Goal: Find specific page/section

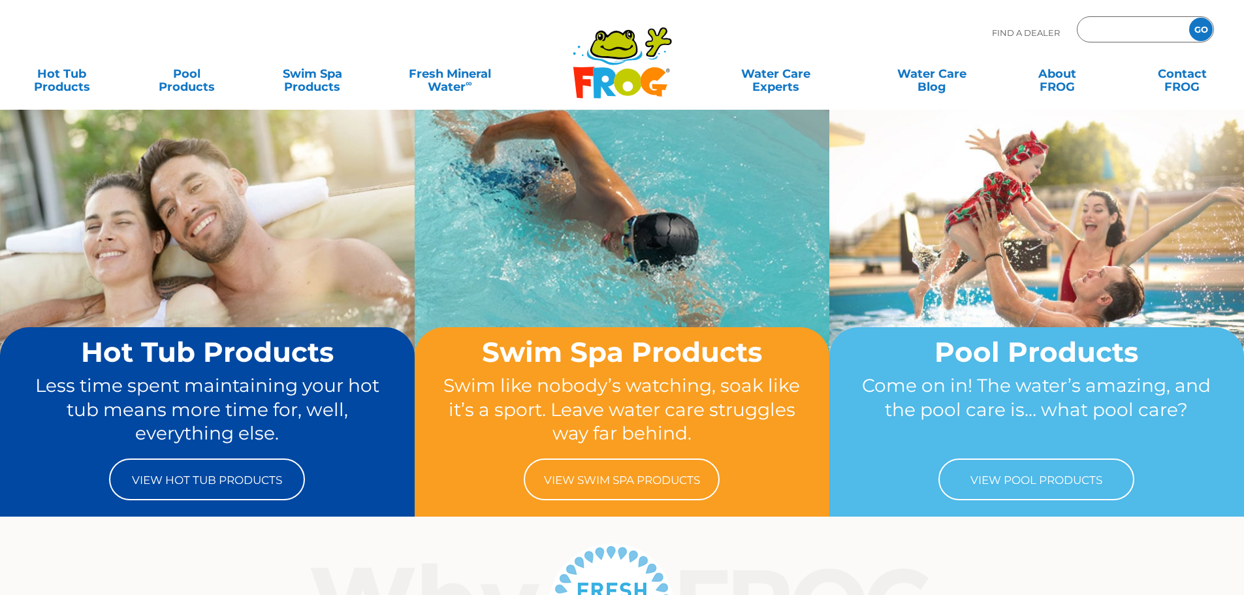
click at [1129, 20] on input "Zip Code Form" at bounding box center [1131, 29] width 88 height 19
type input "74059"
click at [1189, 18] on input "GO" at bounding box center [1201, 30] width 24 height 24
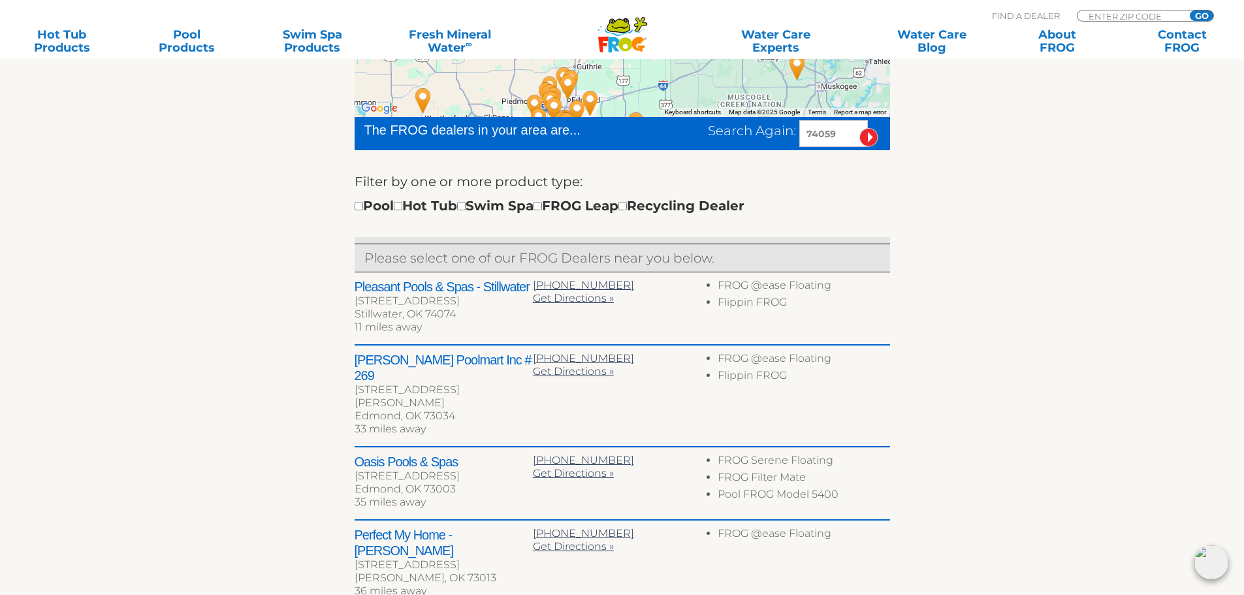
scroll to position [392, 0]
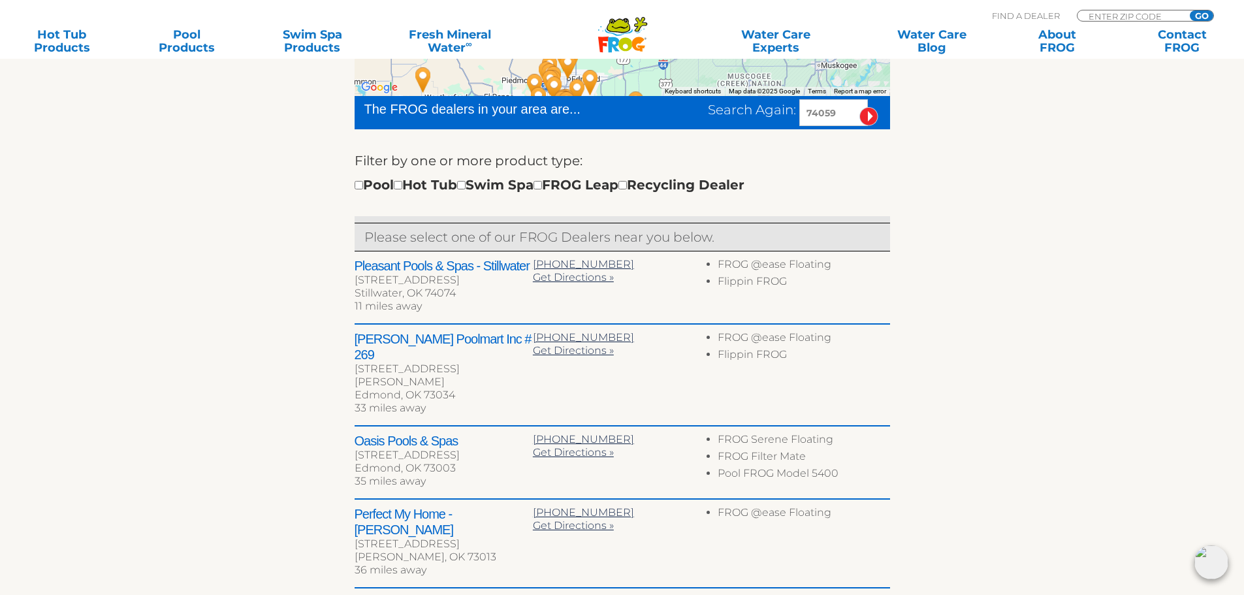
click at [871, 271] on li "FROG @ease Floating" at bounding box center [804, 266] width 172 height 17
click at [491, 276] on div "5615 W 6th Ave" at bounding box center [444, 280] width 178 height 13
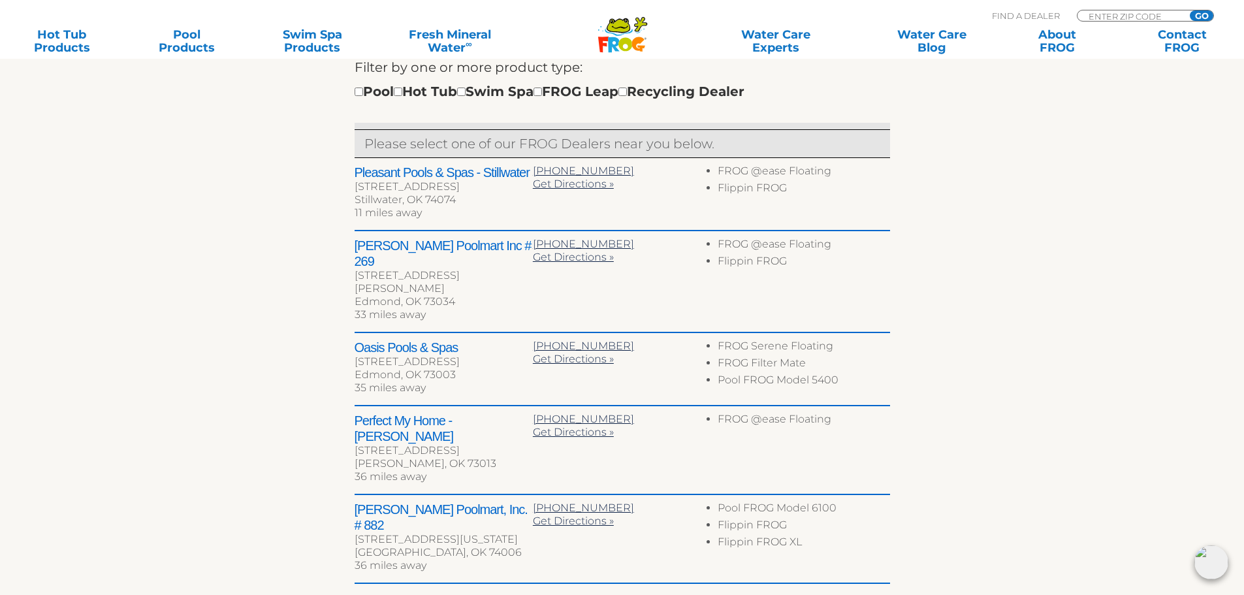
scroll to position [522, 0]
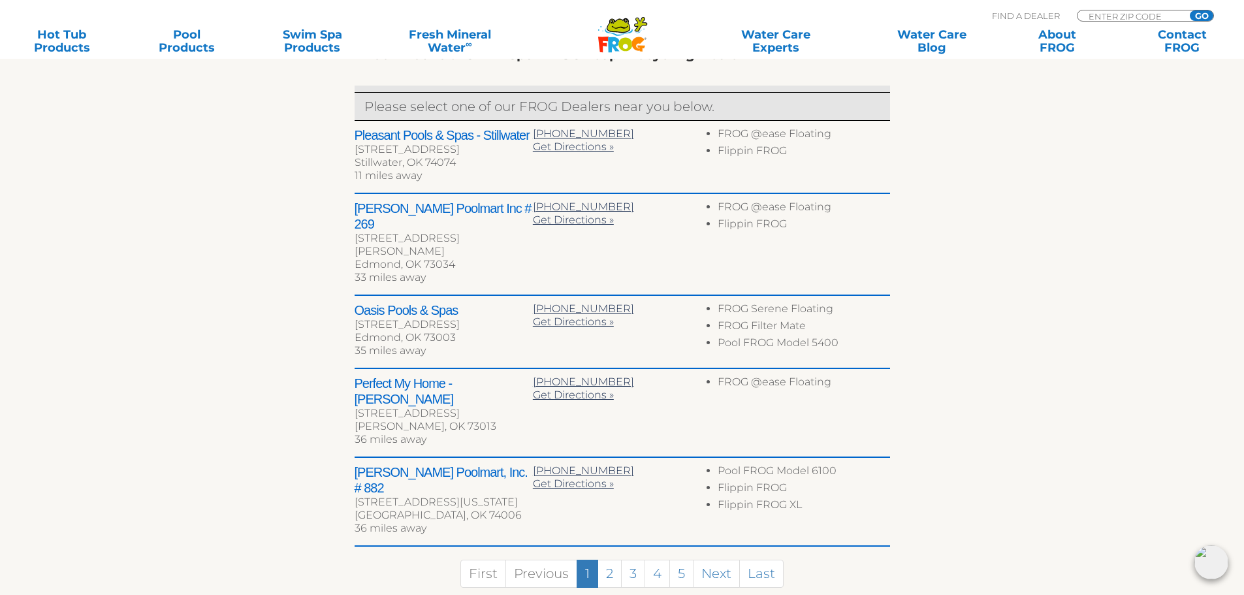
click at [471, 258] on div "Edmond, OK 73034" at bounding box center [444, 264] width 178 height 13
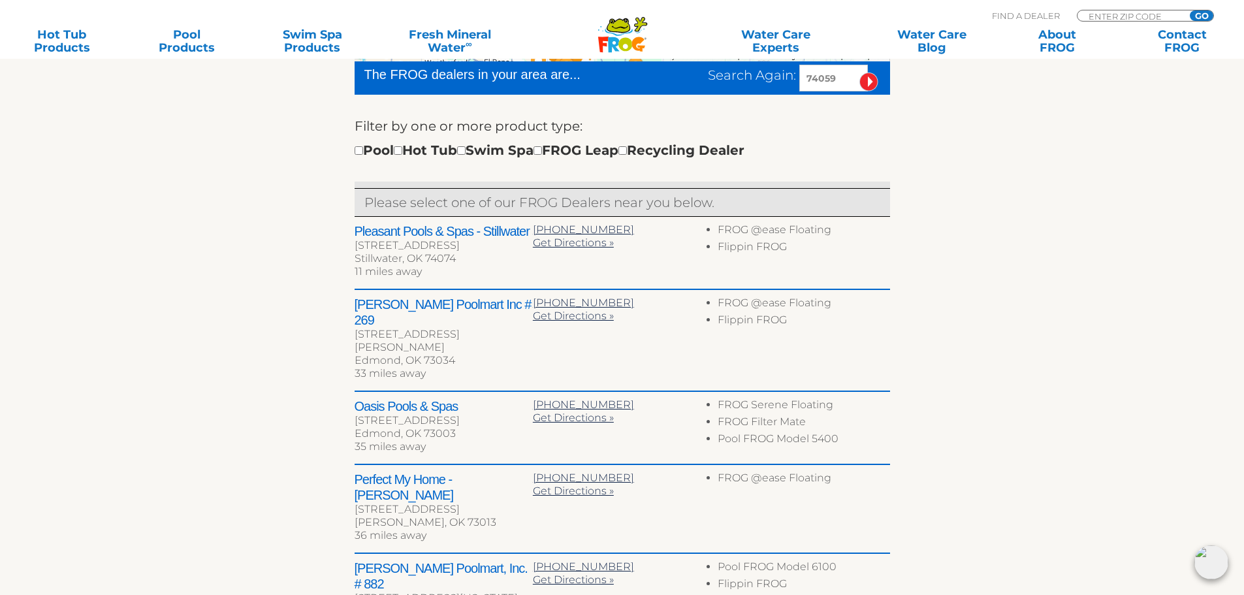
scroll to position [392, 0]
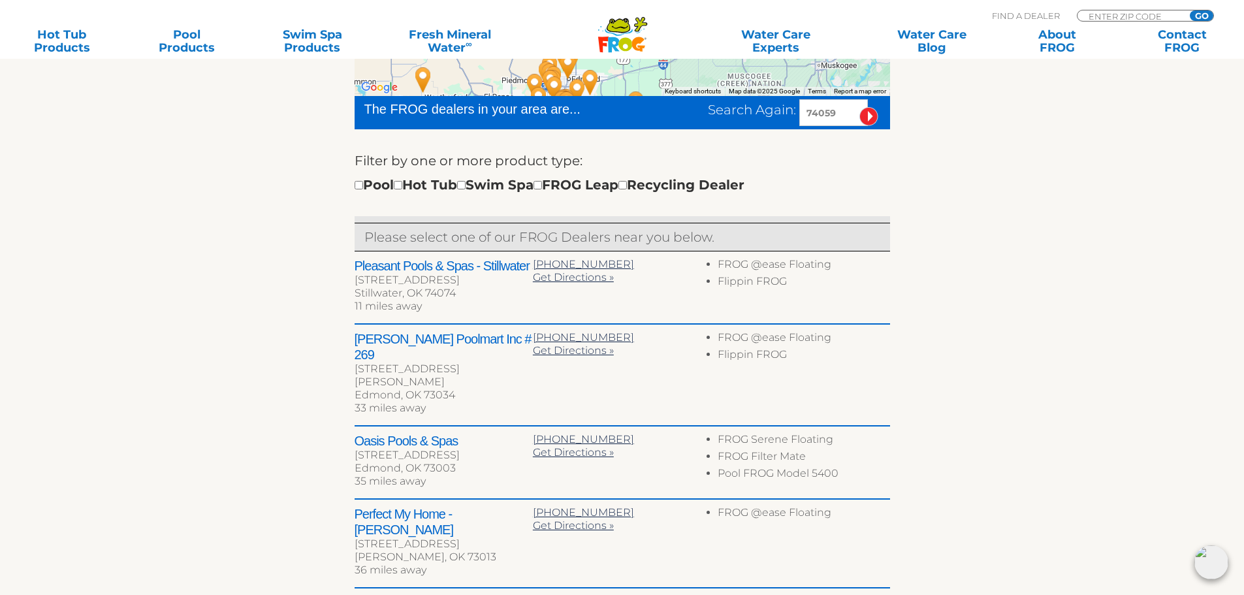
click at [436, 282] on div "5615 W 6th Ave" at bounding box center [444, 280] width 178 height 13
click at [693, 274] on div "Get Directions »" at bounding box center [622, 277] width 178 height 13
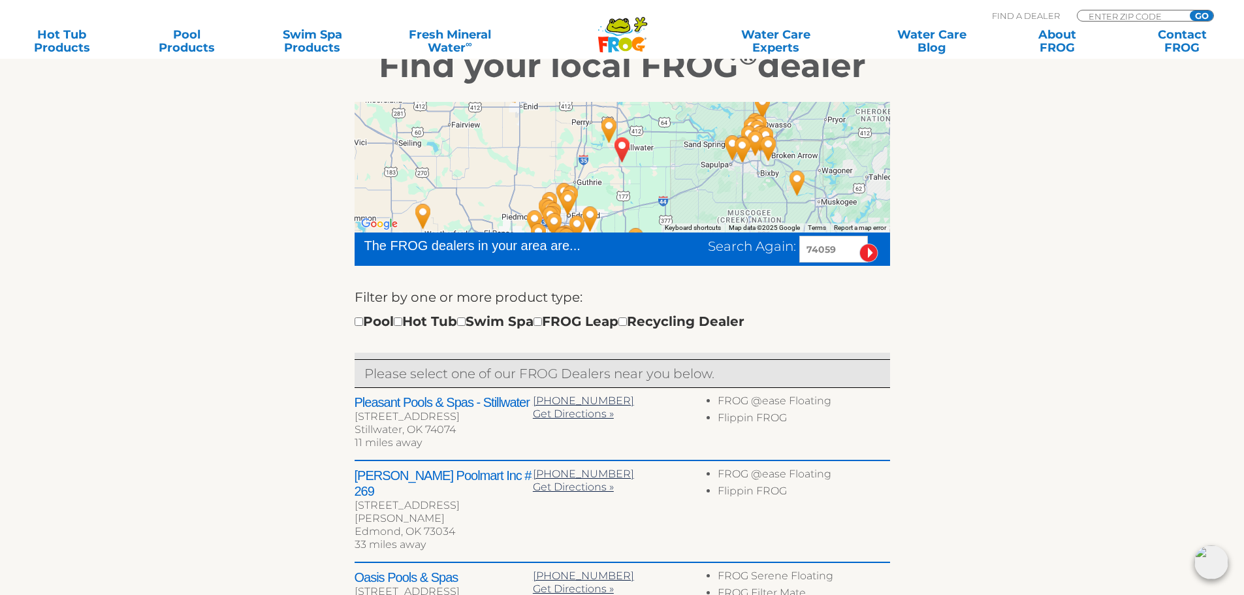
scroll to position [261, 0]
